Goal: Information Seeking & Learning: Learn about a topic

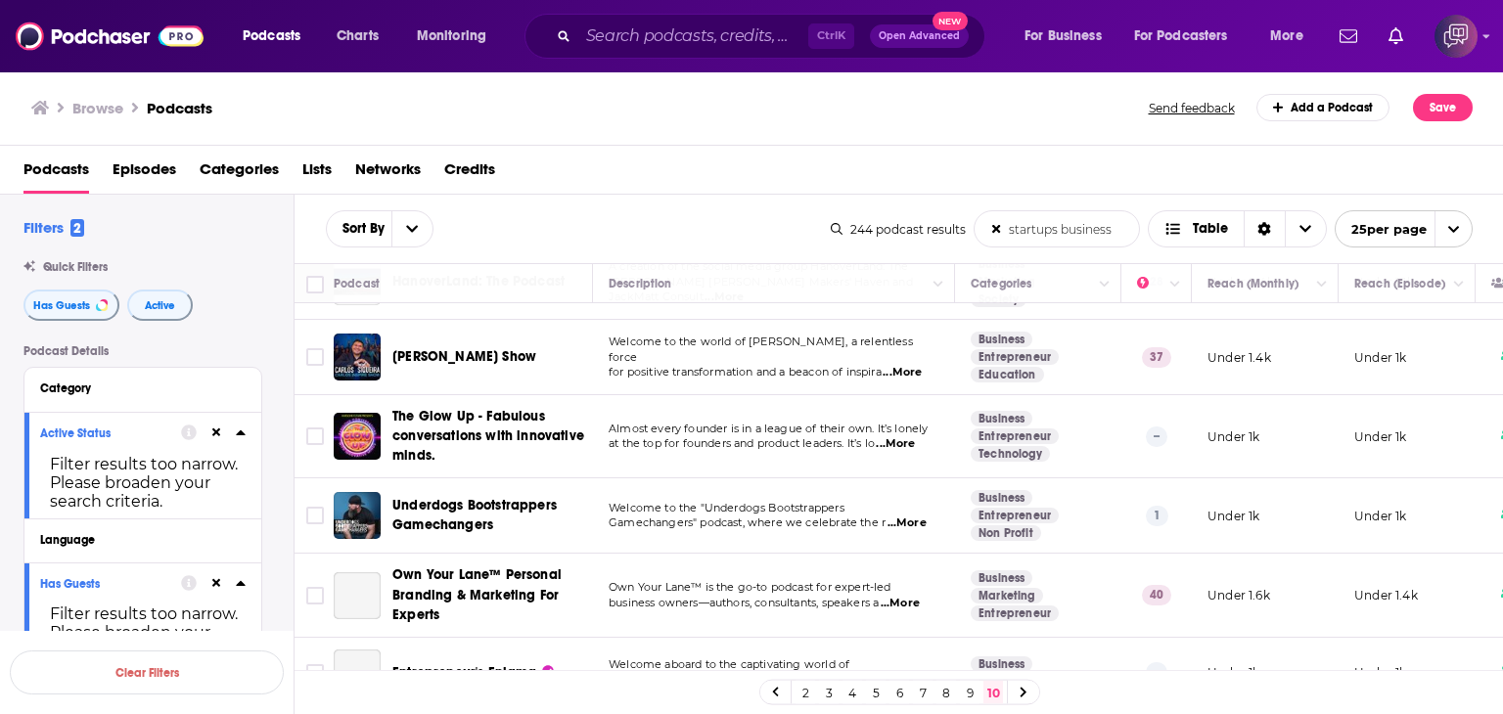
scroll to position [685, 0]
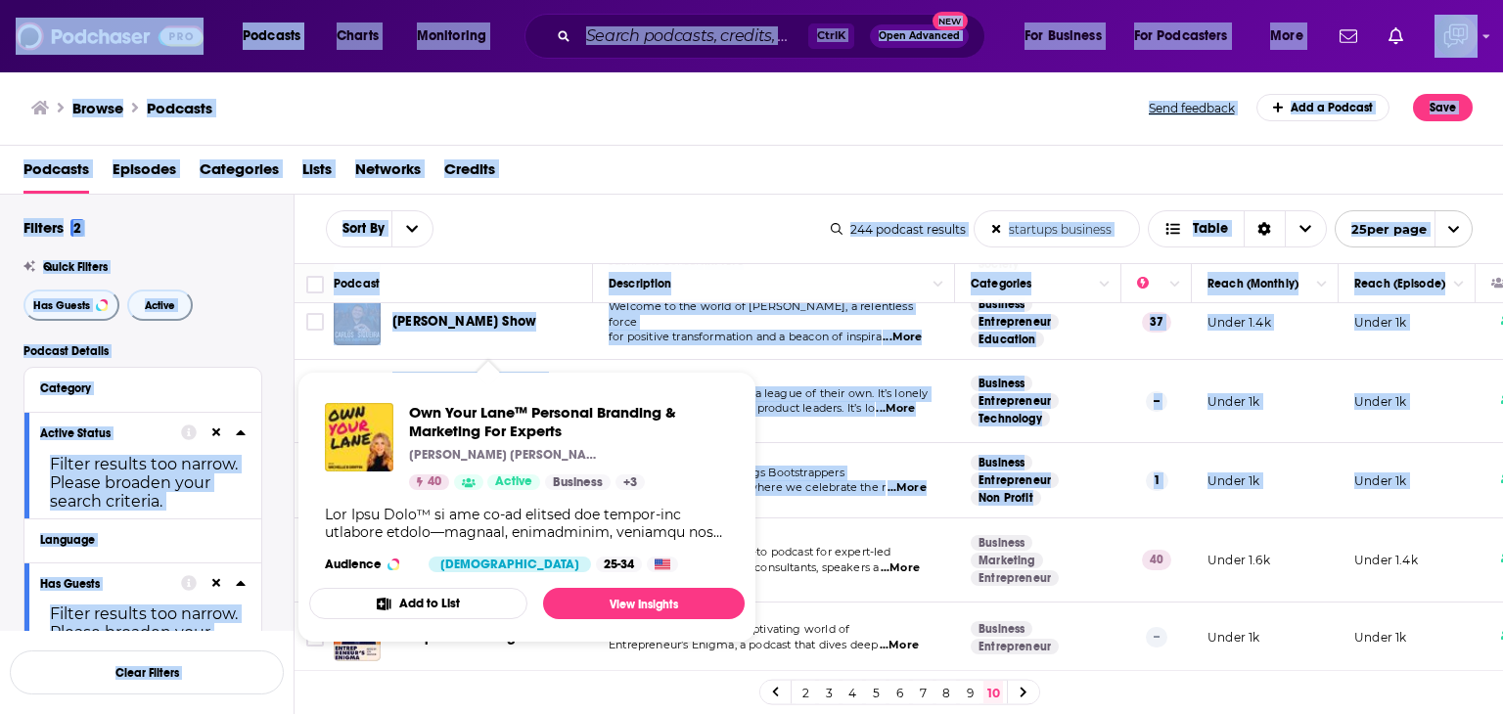
drag, startPoint x: 388, startPoint y: 528, endPoint x: 476, endPoint y: 525, distance: 88.1
click at [476, 525] on div "Podcasts Charts Monitoring Ctrl K Open Advanced New For Business For Podcasters…" at bounding box center [751, 357] width 1503 height 714
click at [454, 390] on div "Own Your Lane™ Personal Branding & Marketing For Experts [PERSON_NAME] [PERSON_…" at bounding box center [526, 487] width 435 height 201
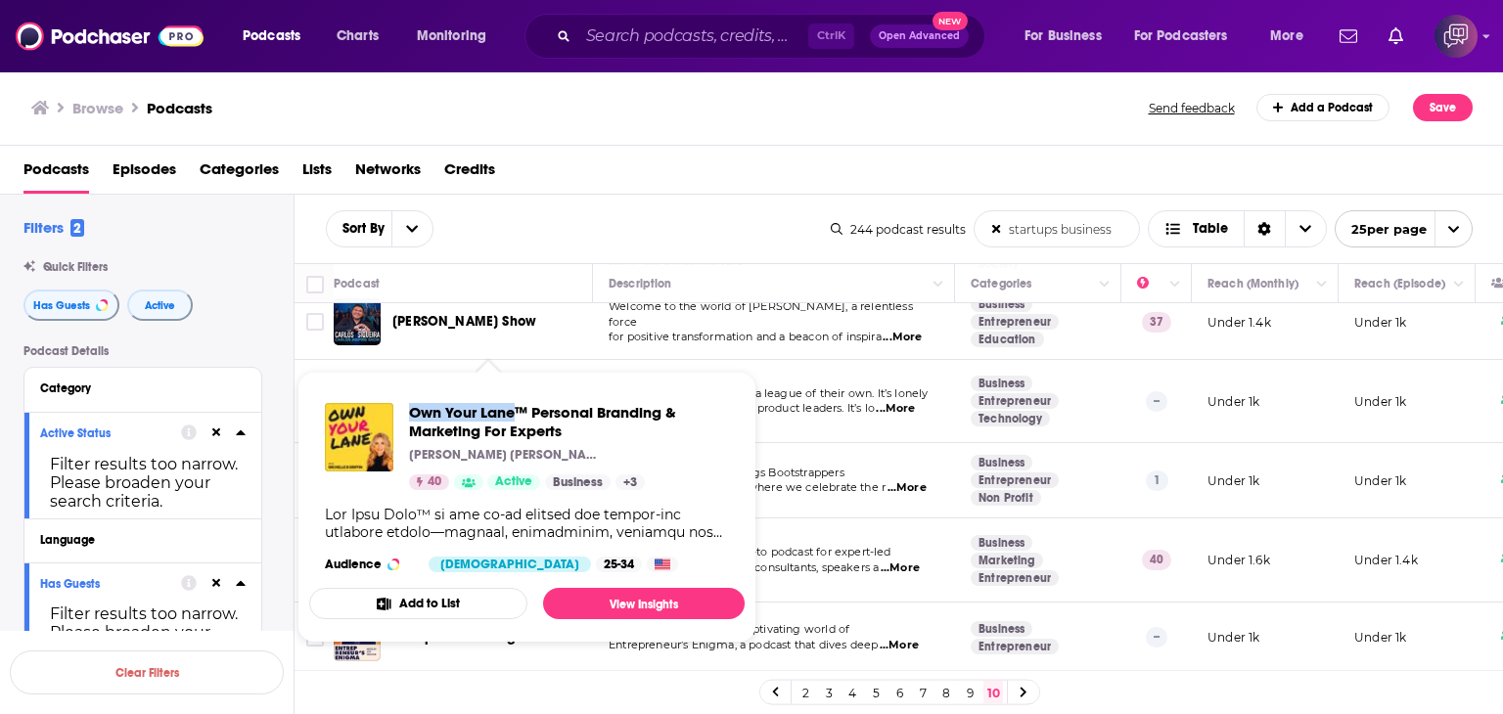
drag, startPoint x: 425, startPoint y: 395, endPoint x: 512, endPoint y: 395, distance: 87.1
click at [512, 395] on div "Own Your Lane™ Personal Branding & Marketing For Experts [PERSON_NAME] [PERSON_…" at bounding box center [526, 487] width 435 height 201
copy span "Own Your Lane"
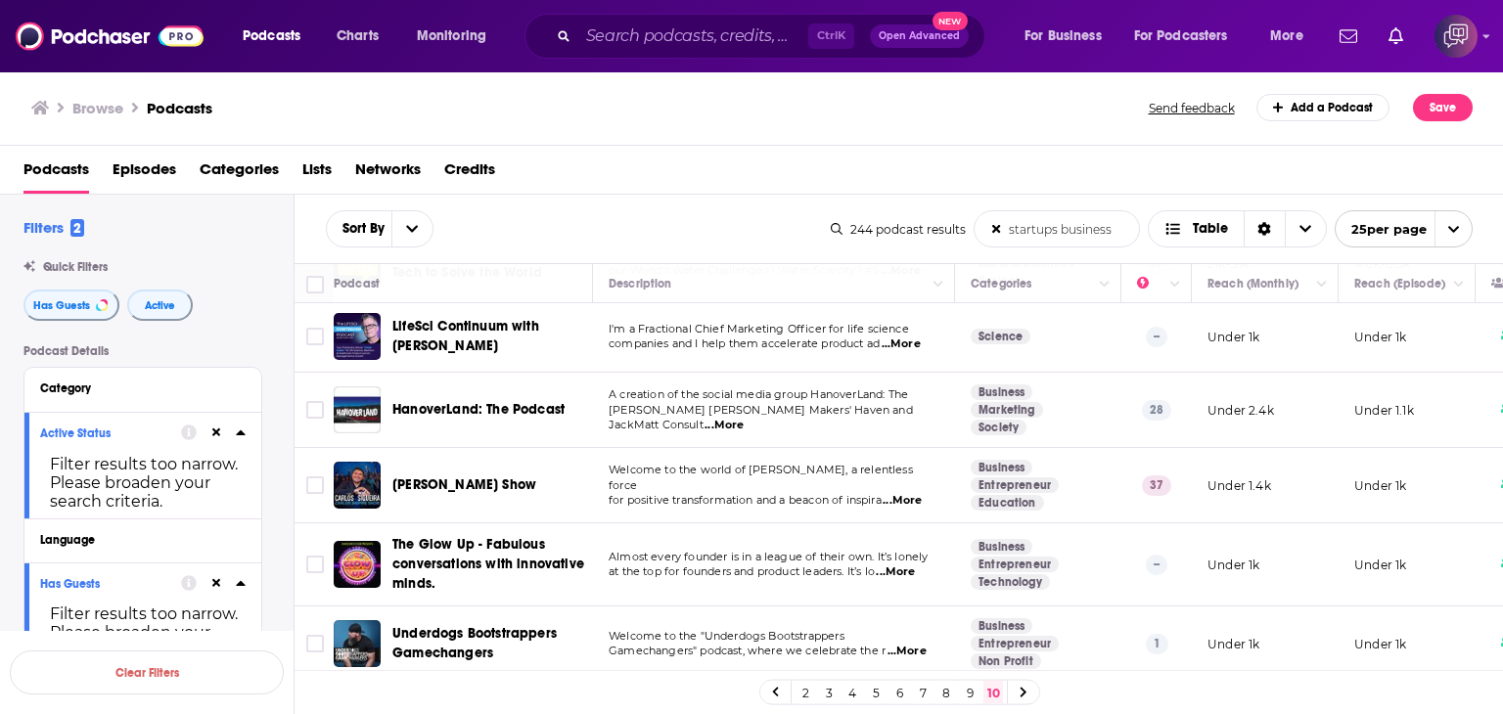
scroll to position [489, 0]
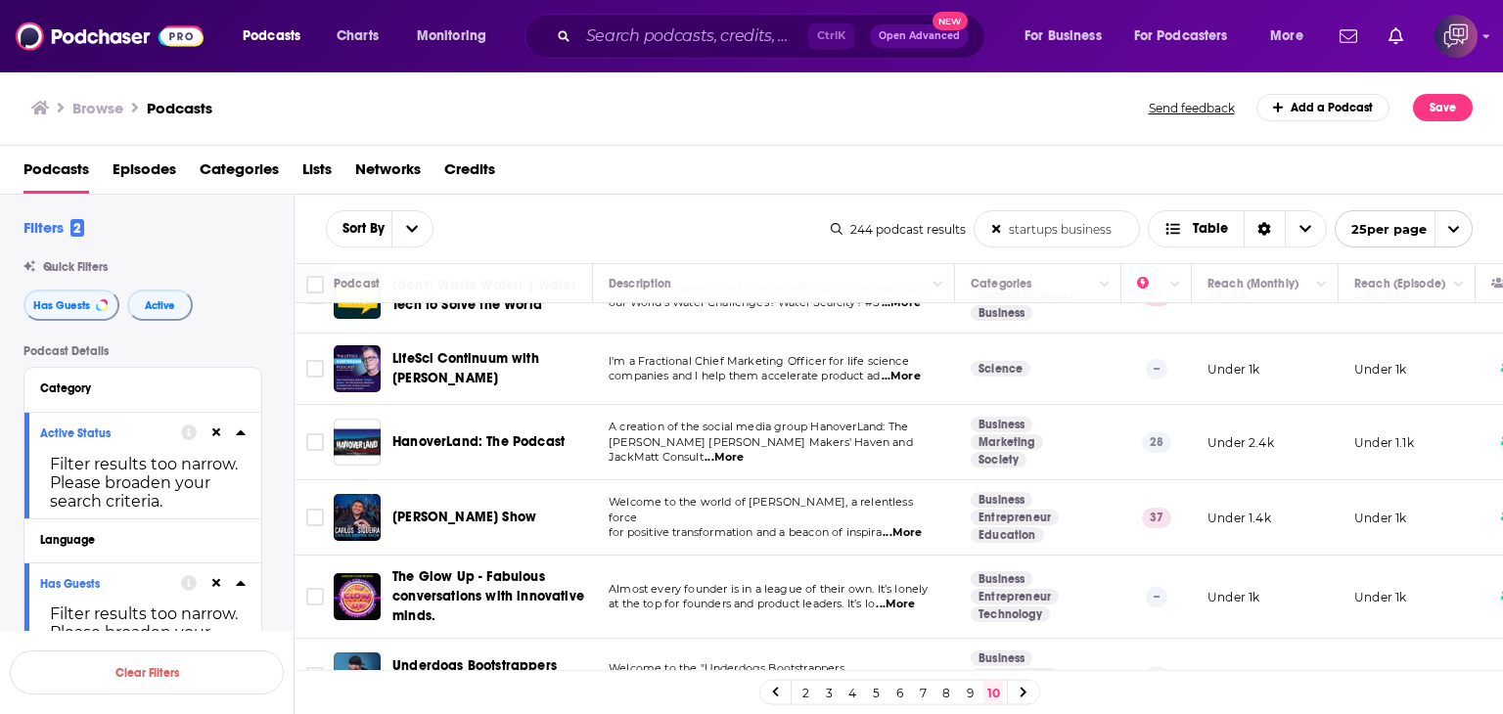
drag, startPoint x: 380, startPoint y: 494, endPoint x: 528, endPoint y: 496, distance: 148.7
click at [528, 496] on div "[PERSON_NAME] Show" at bounding box center [465, 517] width 262 height 47
copy div "[PERSON_NAME] Show"
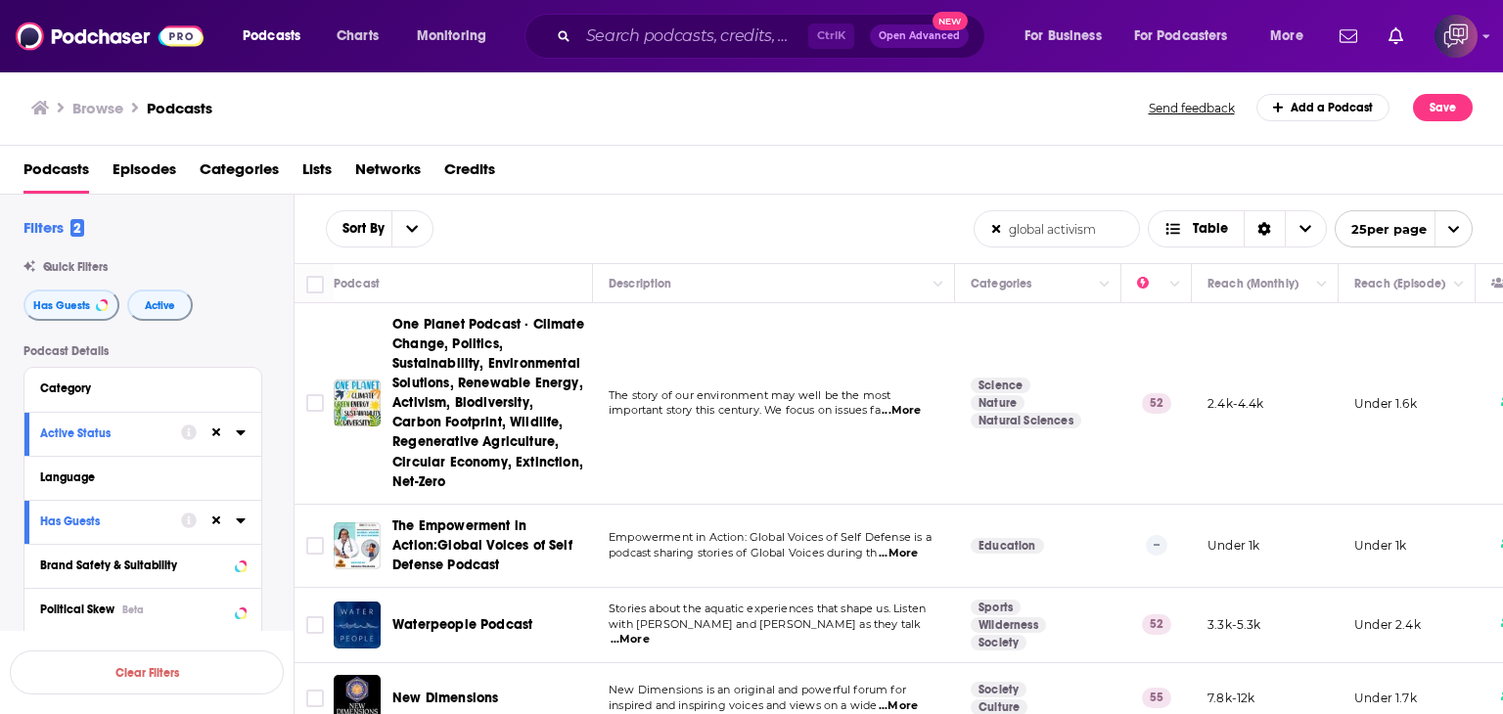
scroll to position [294, 0]
